Goal: Information Seeking & Learning: Learn about a topic

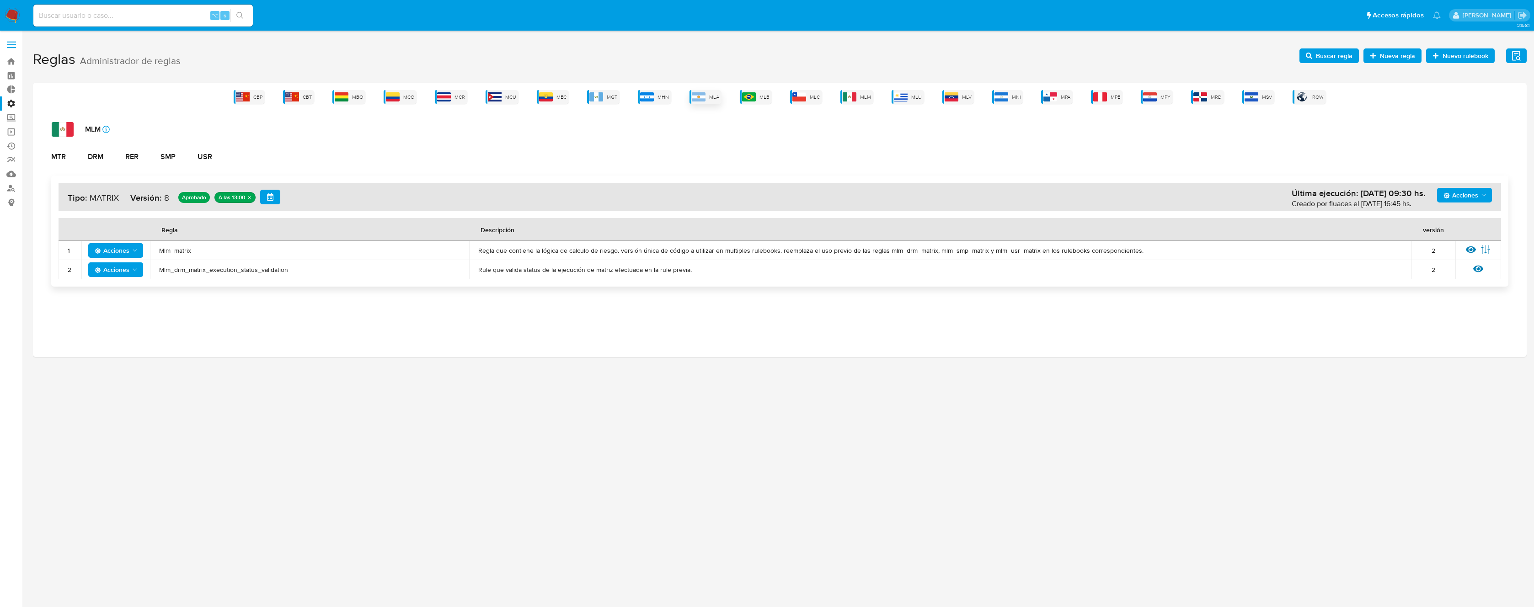
click at [696, 94] on img at bounding box center [699, 96] width 14 height 9
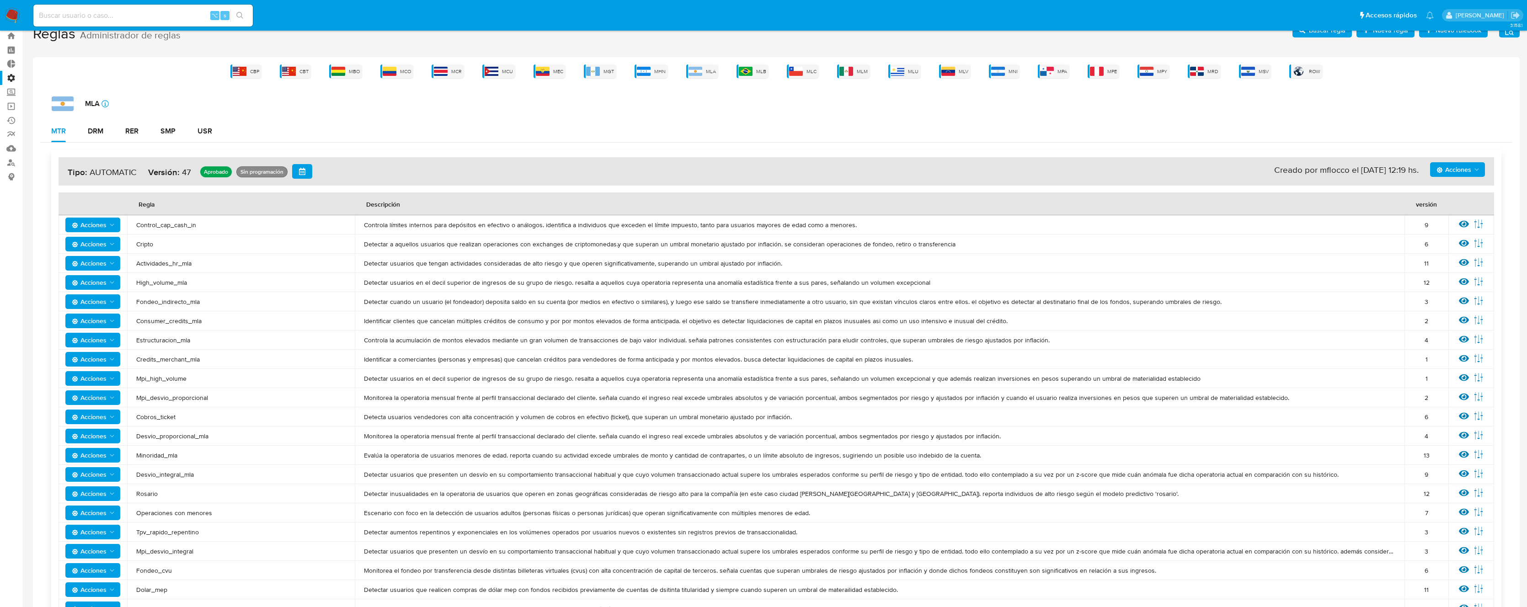
scroll to position [222, 0]
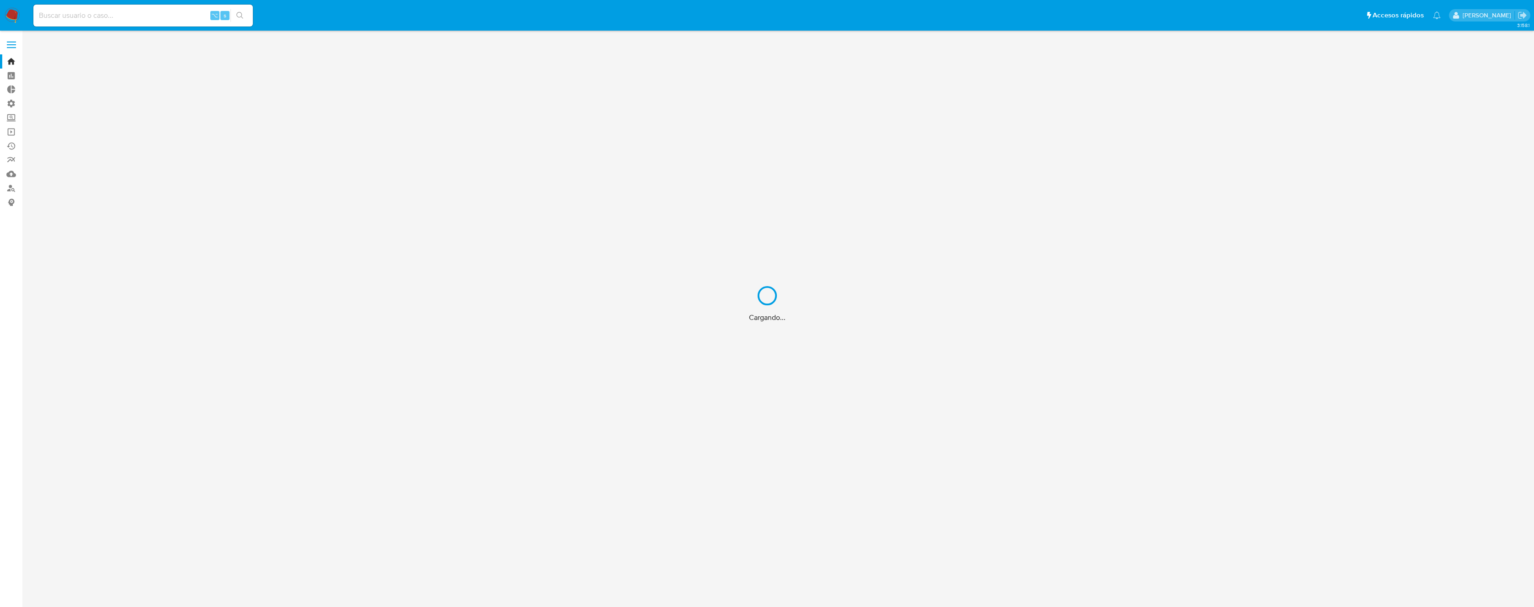
click at [171, 3] on div "Cargando..." at bounding box center [767, 303] width 1534 height 607
click at [162, 16] on div "Cargando..." at bounding box center [767, 303] width 1534 height 607
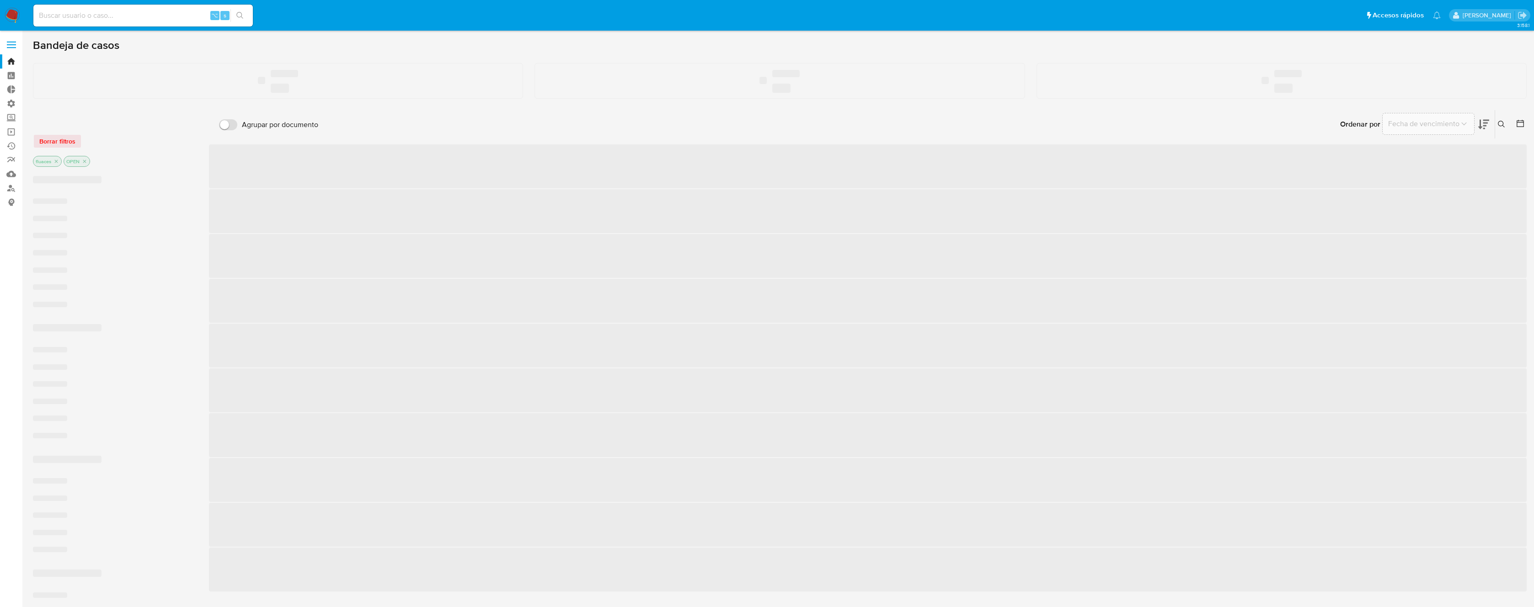
click at [171, 16] on input at bounding box center [143, 16] width 220 height 12
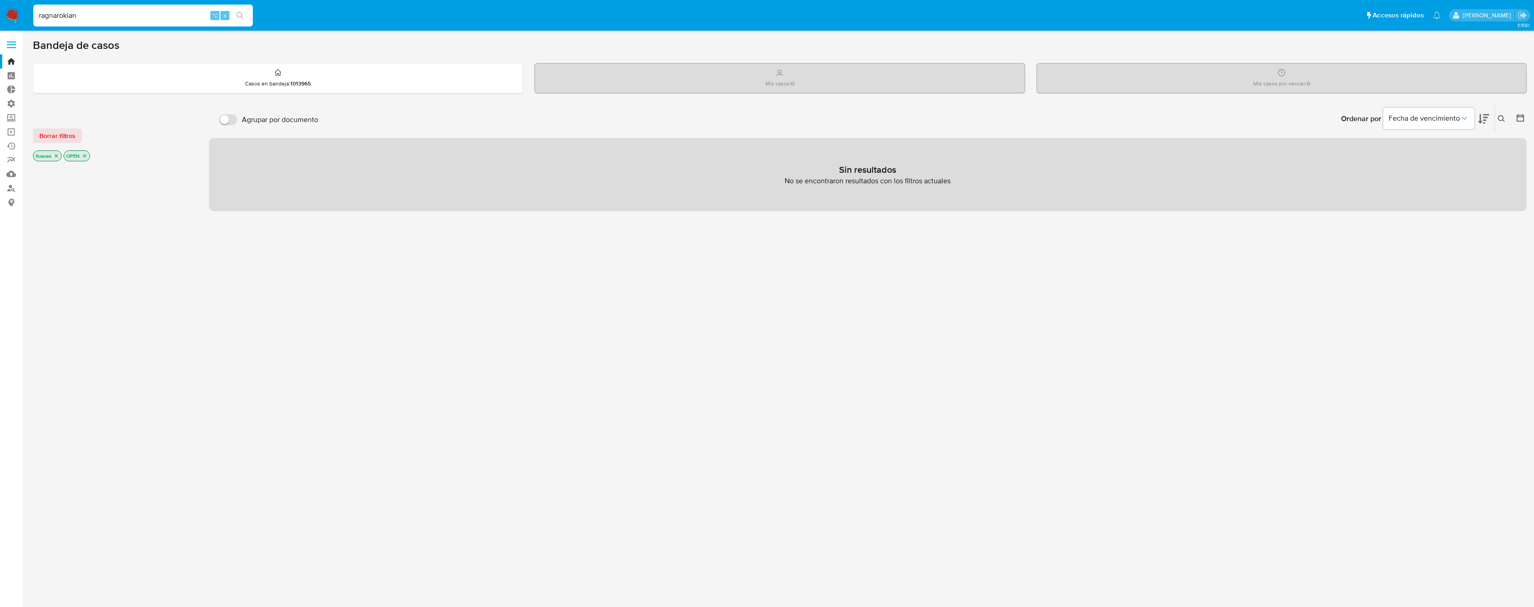
type input "ragnarokian"
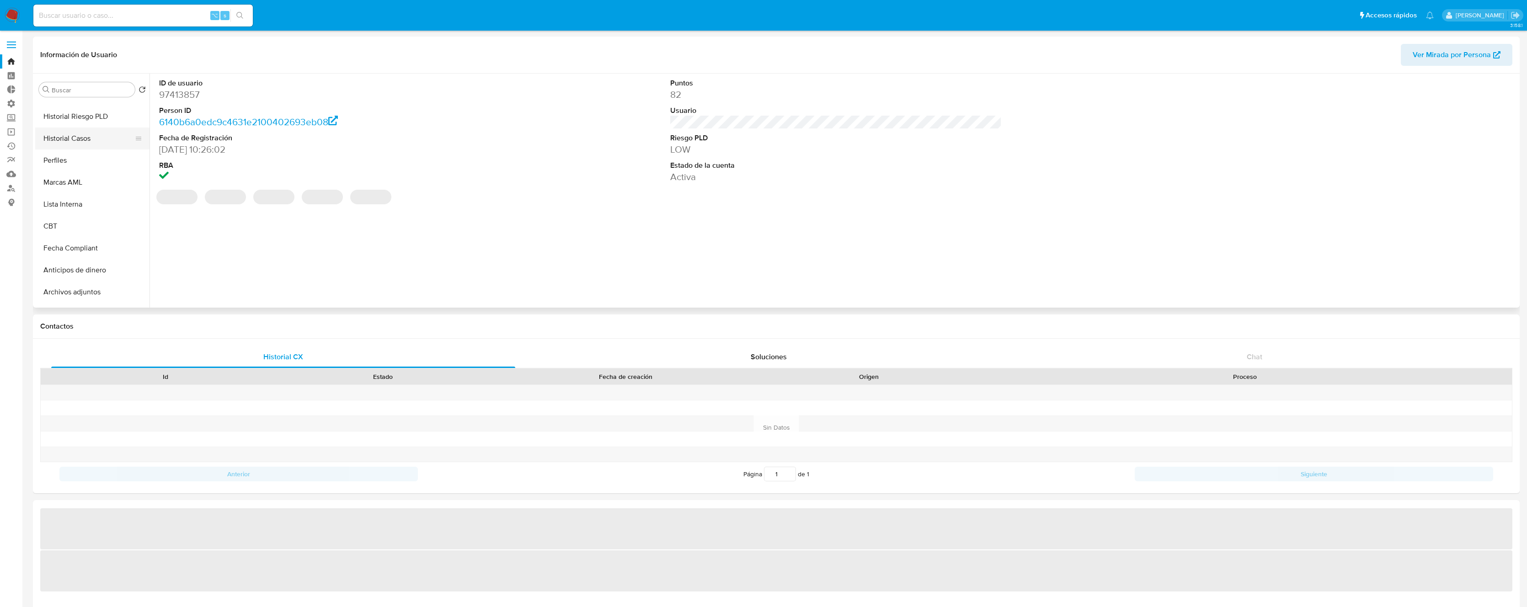
select select "10"
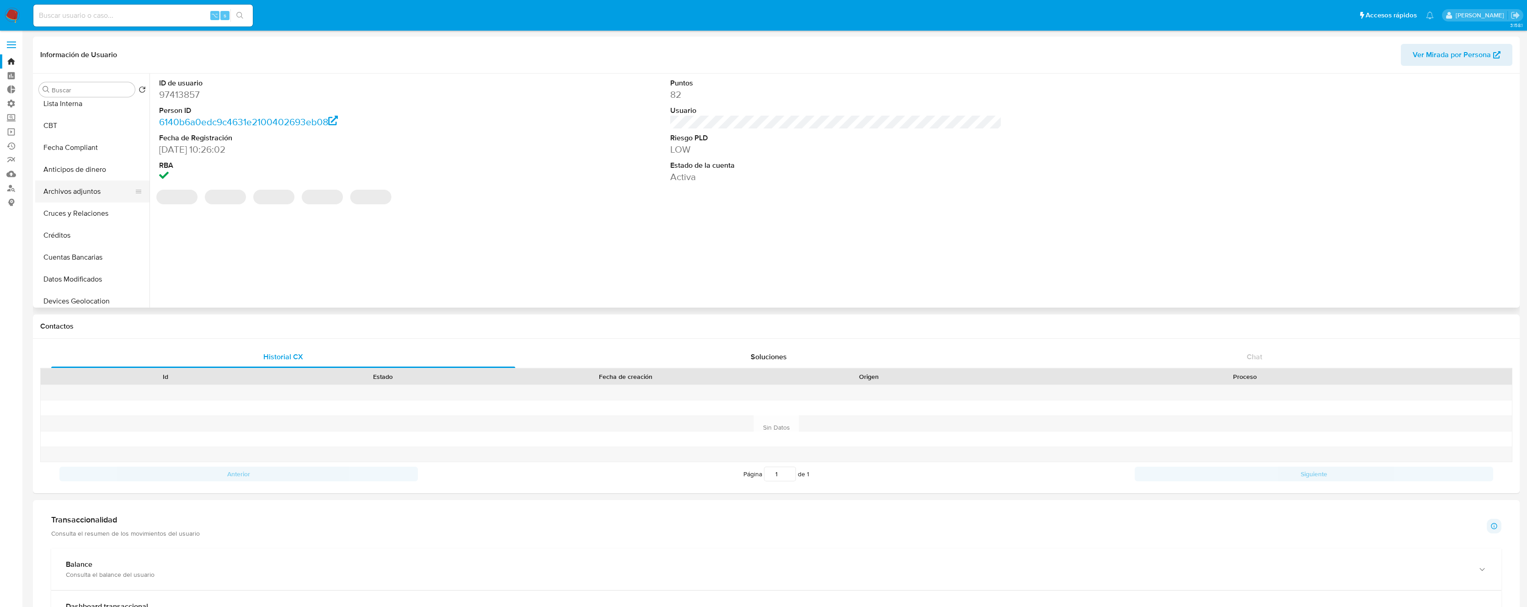
scroll to position [162, 0]
click at [78, 238] on button "Créditos" at bounding box center [88, 235] width 107 height 22
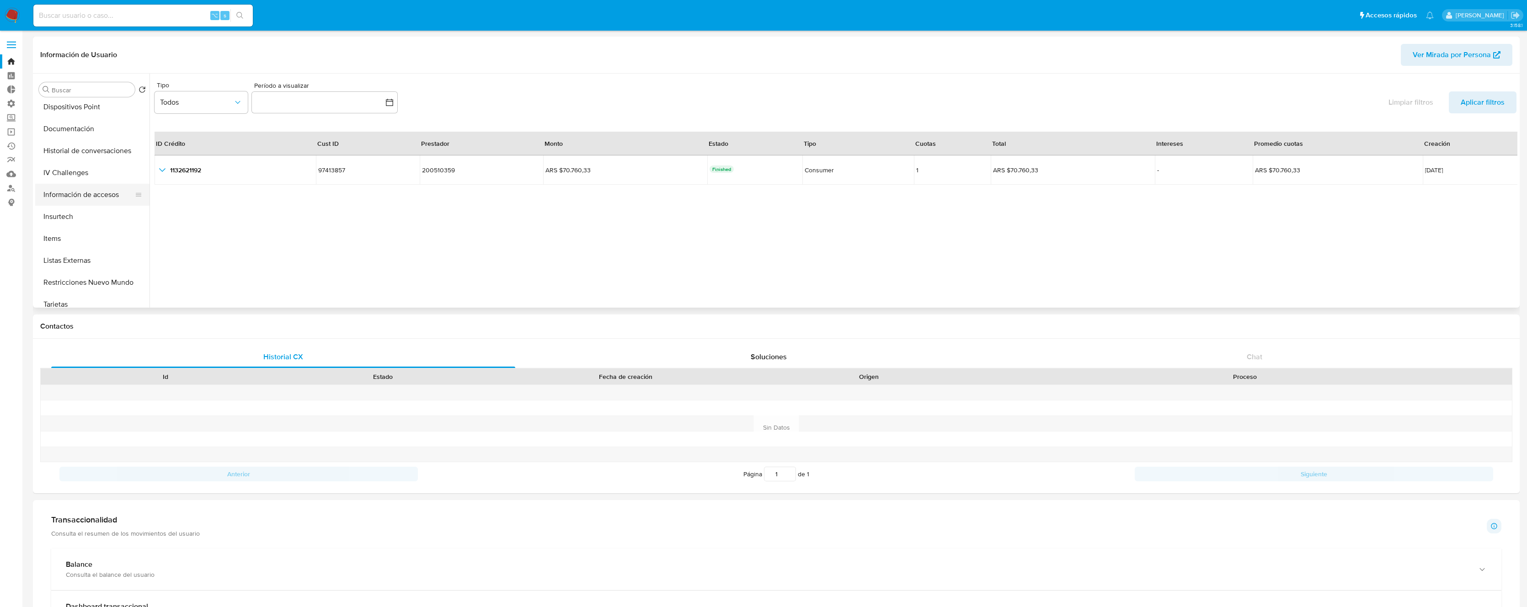
scroll to position [430, 0]
click at [77, 292] on button "Inversiones" at bounding box center [88, 296] width 107 height 22
